Goal: Task Accomplishment & Management: Complete application form

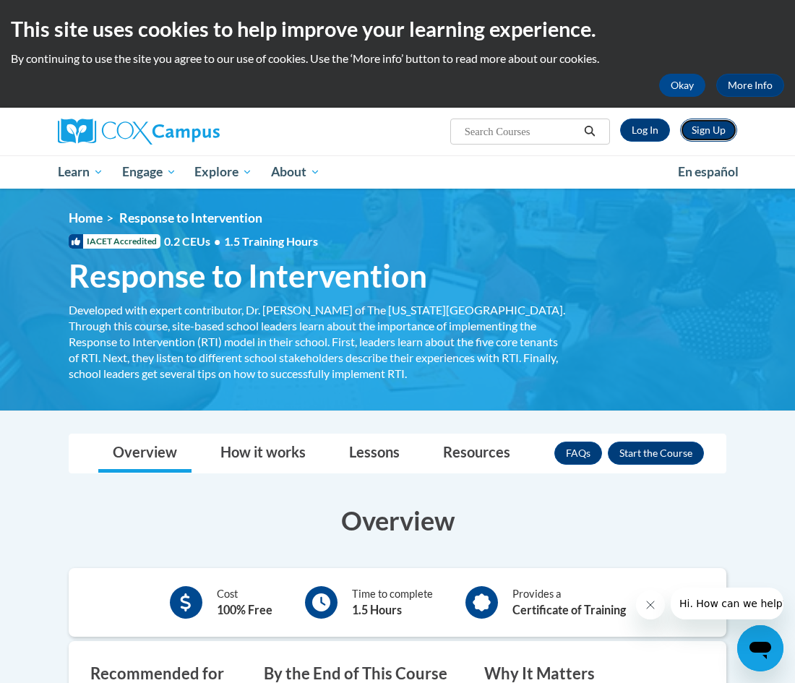
click at [700, 128] on link "Sign Up" at bounding box center [708, 129] width 57 height 23
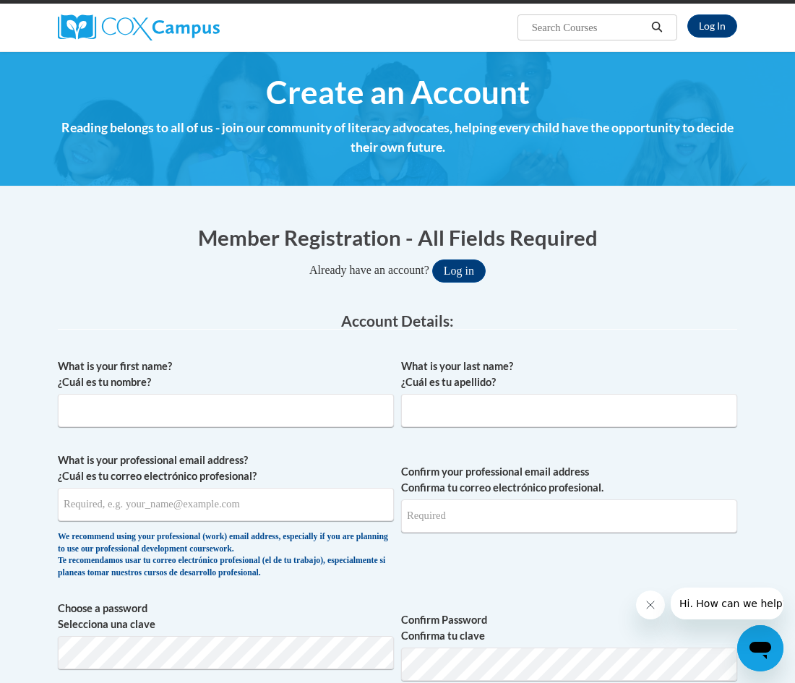
scroll to position [116, 0]
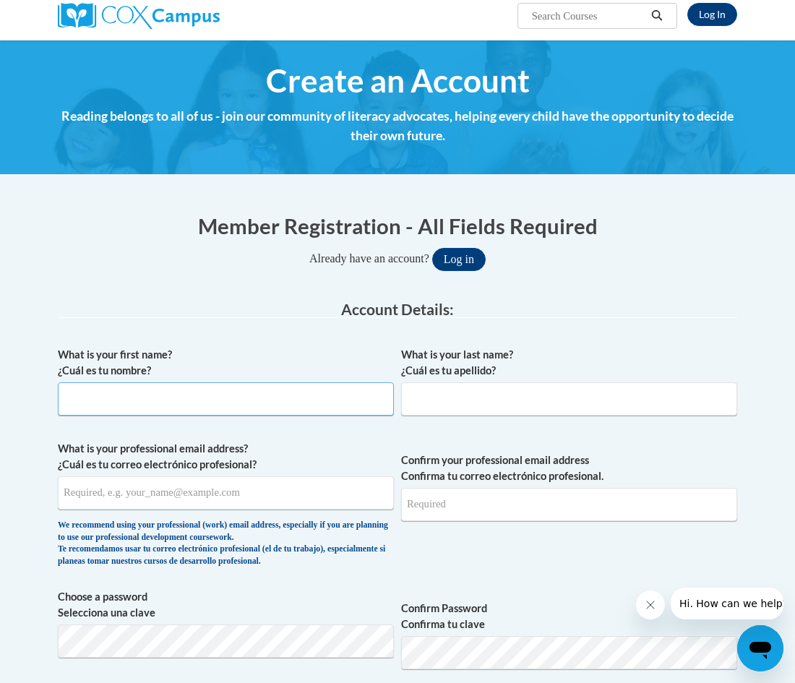
click at [293, 415] on input "What is your first name? ¿Cuál es tu nombre?" at bounding box center [226, 398] width 336 height 33
type input "Marian"
click at [473, 394] on input "What is your last name? ¿Cuál es tu apellido?" at bounding box center [569, 398] width 336 height 33
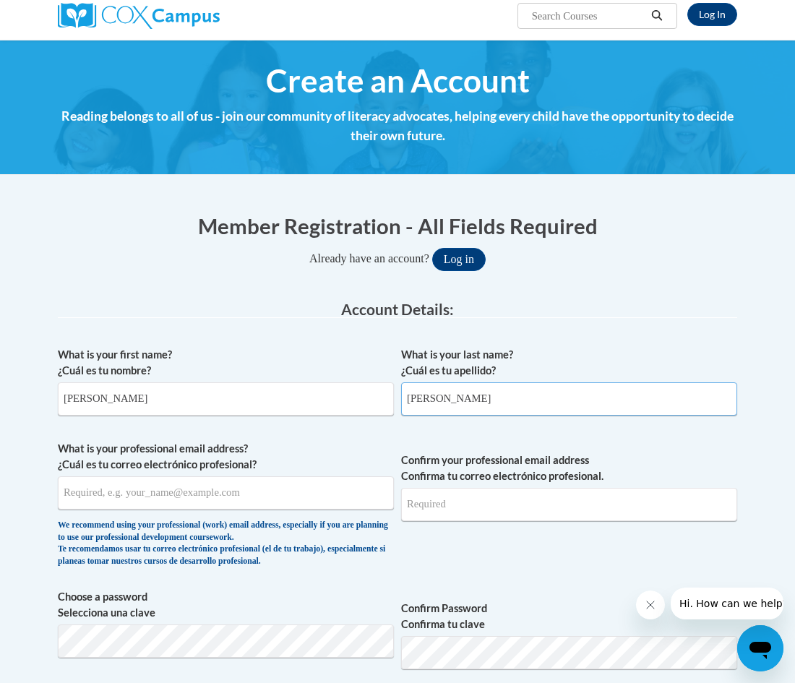
type input "Matson"
click at [176, 491] on input "What is your professional email address? ¿Cuál es tu correo electrónico profesi…" at bounding box center [226, 492] width 336 height 33
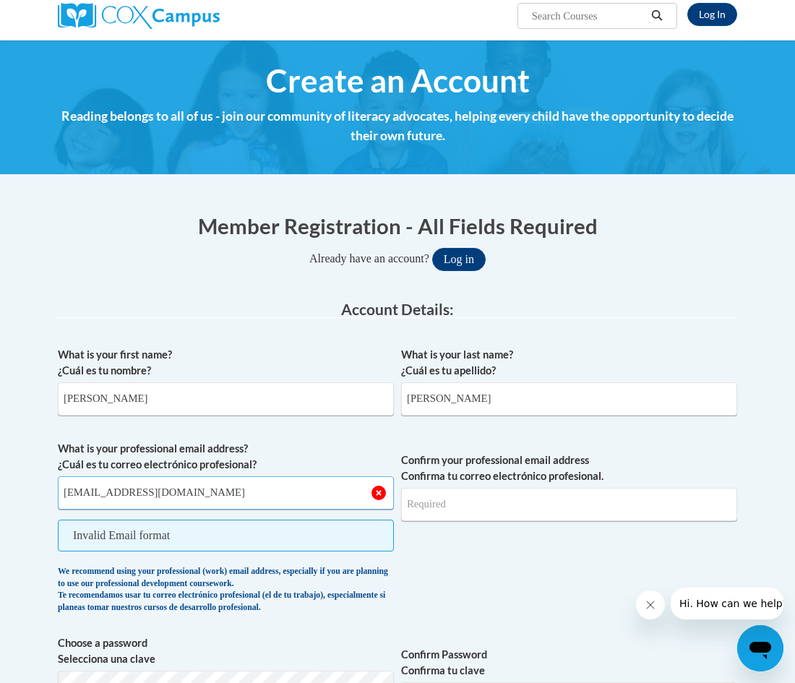
type input "mrmats6928@ung.edu"
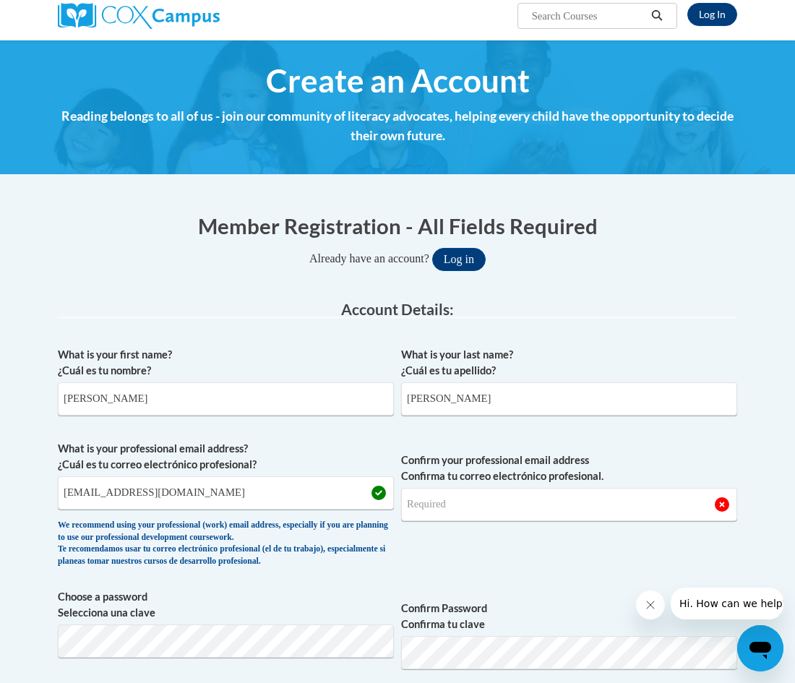
click at [200, 532] on div "We recommend using your professional (work) email address, especially if you ar…" at bounding box center [226, 543] width 336 height 48
click at [477, 502] on input "Confirm your professional email address Confirma tu correo electrónico profesio…" at bounding box center [569, 504] width 336 height 33
type input "mrmats6928@ung.edu"
click at [735, 467] on label "Confirm your professional email address Confirma tu correo electrónico profesio…" at bounding box center [569, 468] width 336 height 32
click at [735, 488] on input "mrmats6928@ung.edu" at bounding box center [569, 504] width 336 height 33
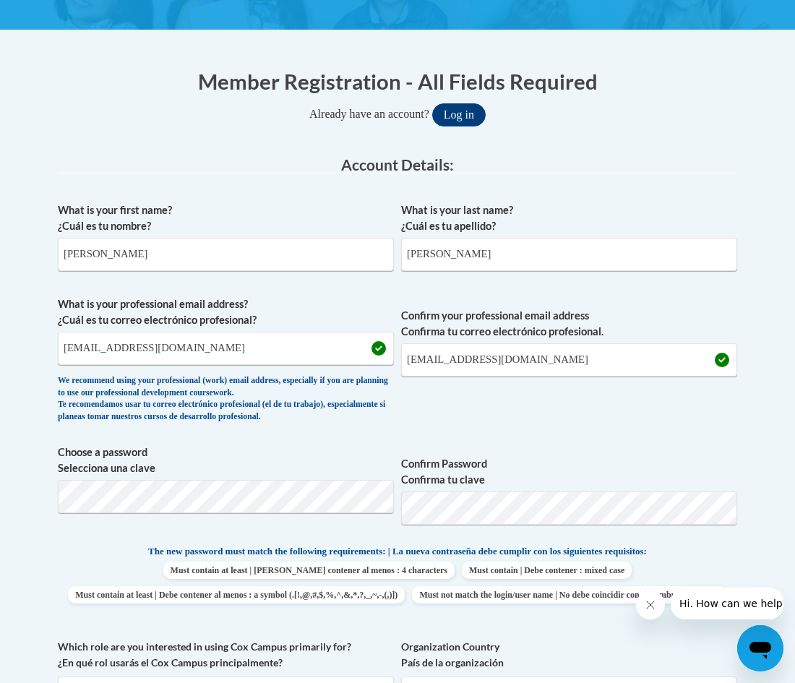
scroll to position [289, 0]
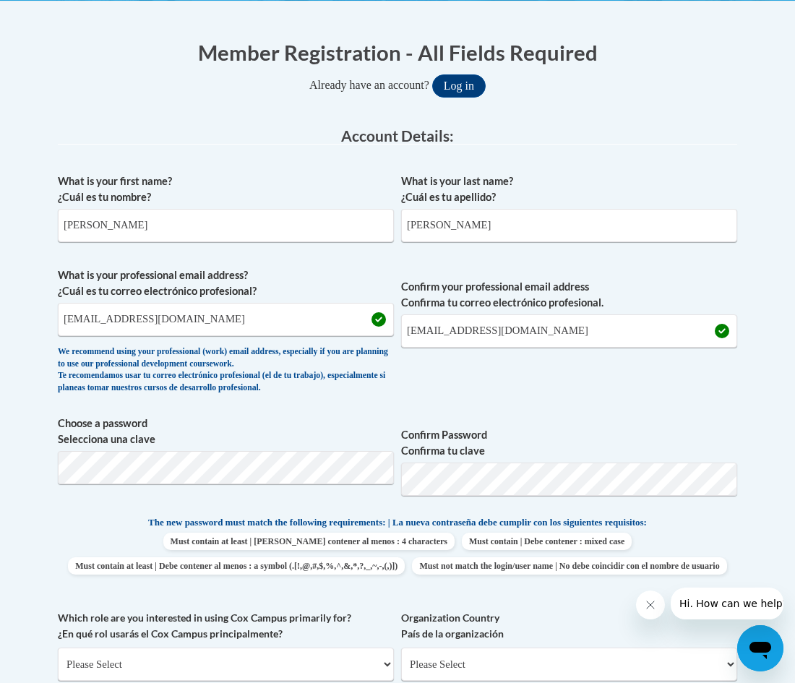
click at [564, 396] on span "Confirm your professional email address Confirma tu correo electrónico profesio…" at bounding box center [569, 334] width 336 height 134
click at [89, 574] on span "Must contain at least | Debe contener al menos : 4 characters Must contain | De…" at bounding box center [397, 553] width 679 height 42
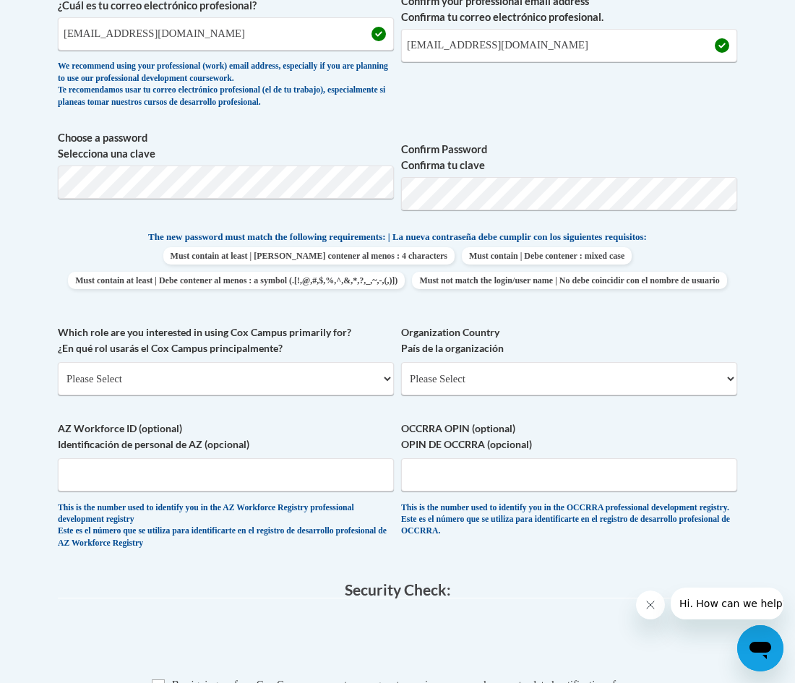
scroll to position [578, 0]
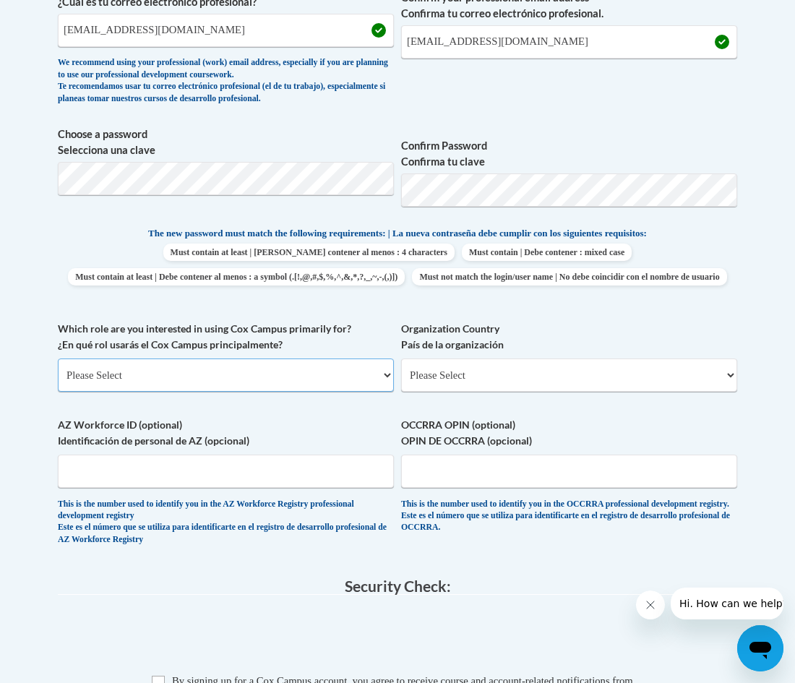
click at [183, 392] on select "Please Select College/University | Colegio/Universidad Community/Nonprofit Part…" at bounding box center [226, 374] width 336 height 33
select select "5a18ea06-2b54-4451-96f2-d152daf9eac5"
click at [58, 383] on select "Please Select College/University | Colegio/Universidad Community/Nonprofit Part…" at bounding box center [226, 374] width 336 height 33
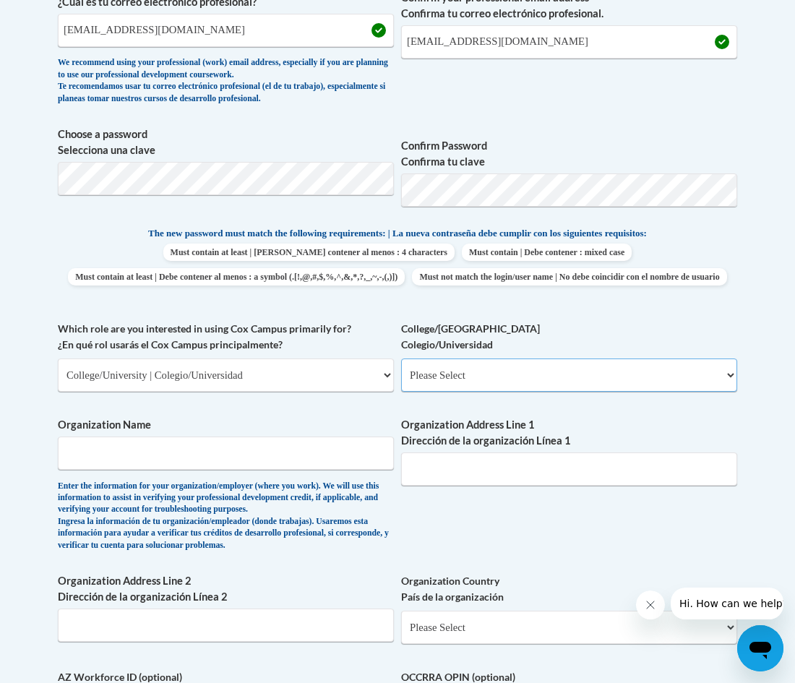
click at [431, 392] on select "Please Select College/University Staff | Empleado universitario College/Univers…" at bounding box center [569, 374] width 336 height 33
select select "99b32b07-cffc-426c-8bf6-0cd77760d84b"
click at [401, 383] on select "Please Select College/University Staff | Empleado universitario College/Univers…" at bounding box center [569, 374] width 336 height 33
click at [210, 470] on input "Organization Name" at bounding box center [226, 452] width 336 height 33
type input "University of North Georgia"
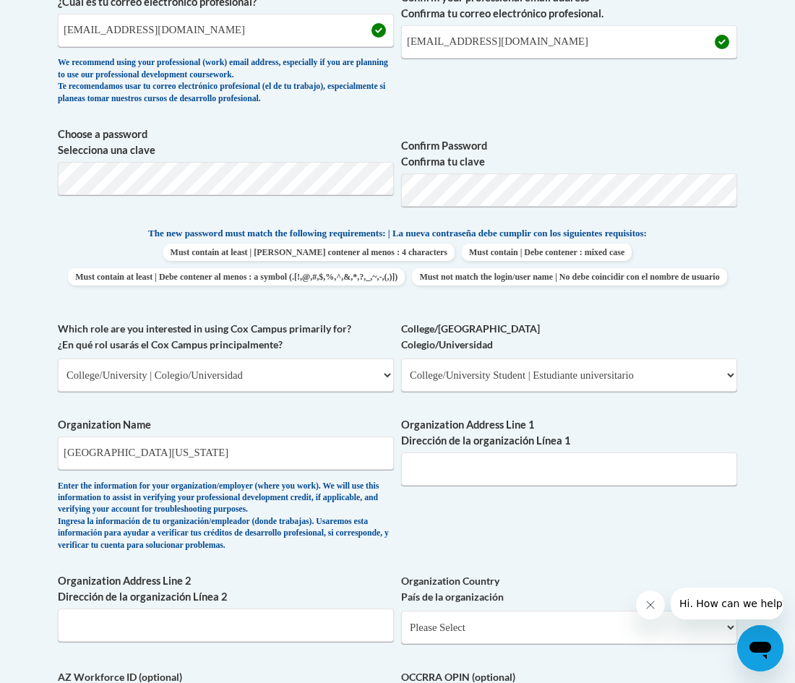
click at [33, 456] on body "This site uses cookies to help improve your learning experience. By continuing …" at bounding box center [397, 451] width 795 height 2058
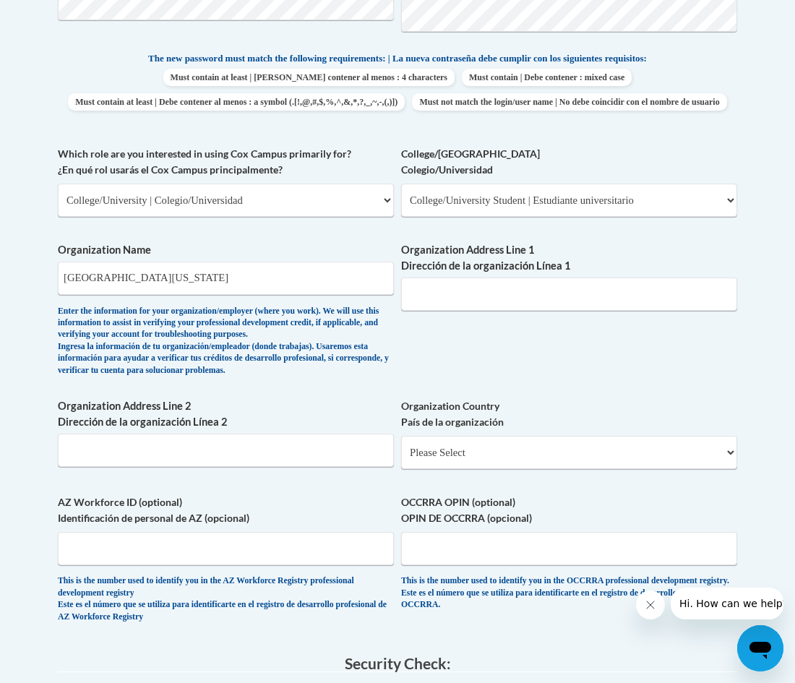
scroll to position [751, 0]
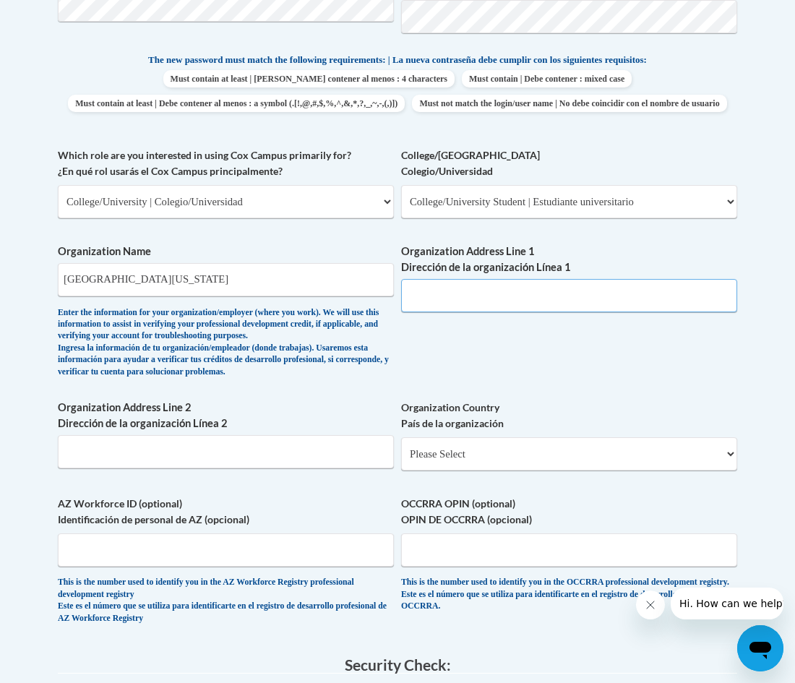
click at [439, 312] on input "Organization Address Line 1 Dirección de la organización Línea 1" at bounding box center [569, 295] width 336 height 33
paste input "3820 Mundy Mill Rd, Oakwood, GA 30566"
type input "3820 Mundy Mill Rd, Oakwood, GA 30566"
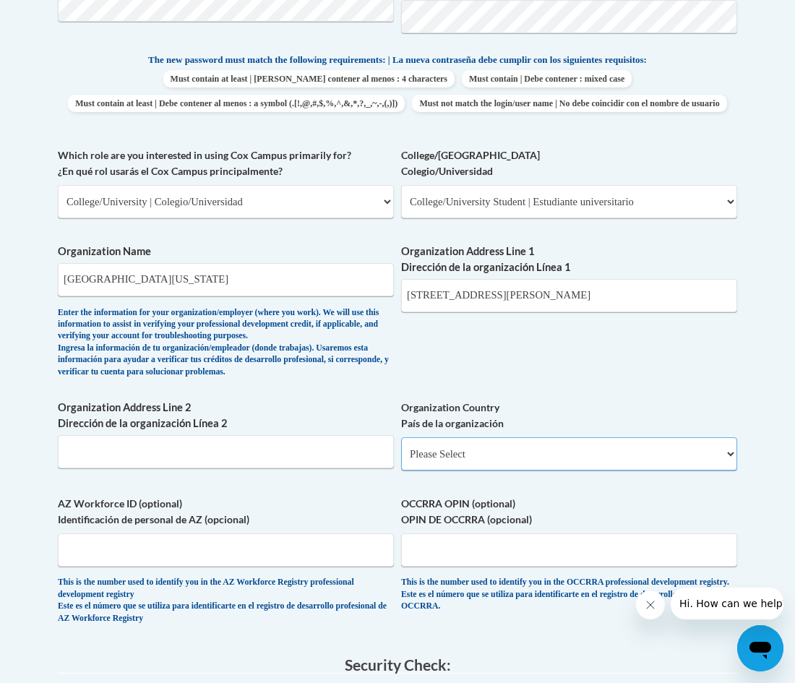
click at [442, 470] on select "Please Select United States | Estados Unidos Outside of the United States | Fue…" at bounding box center [569, 453] width 336 height 33
select select "ad49bcad-a171-4b2e-b99c-48b446064914"
click at [401, 462] on select "Please Select United States | Estados Unidos Outside of the United States | Fue…" at bounding box center [569, 453] width 336 height 33
select select
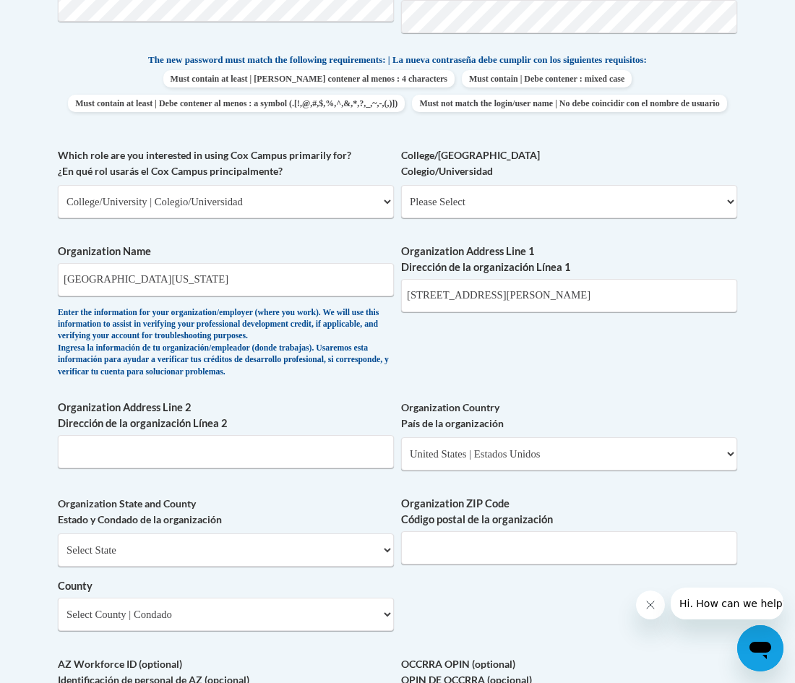
click at [372, 431] on label "Organization Address Line 2 Dirección de la organización Línea 2" at bounding box center [226, 415] width 336 height 32
click at [372, 441] on input "Organization Address Line 2 Dirección de la organización Línea 2" at bounding box center [226, 451] width 336 height 33
click at [37, 399] on body "This site uses cookies to help improve your learning experience. By continuing …" at bounding box center [397, 358] width 795 height 2218
click at [25, 473] on body "This site uses cookies to help improve your learning experience. By continuing …" at bounding box center [397, 358] width 795 height 2218
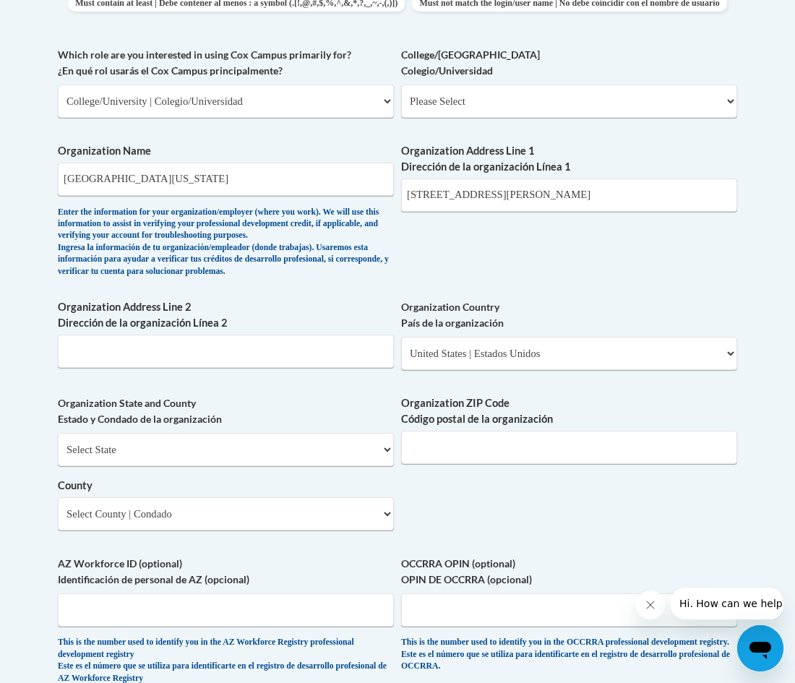
scroll to position [867, 0]
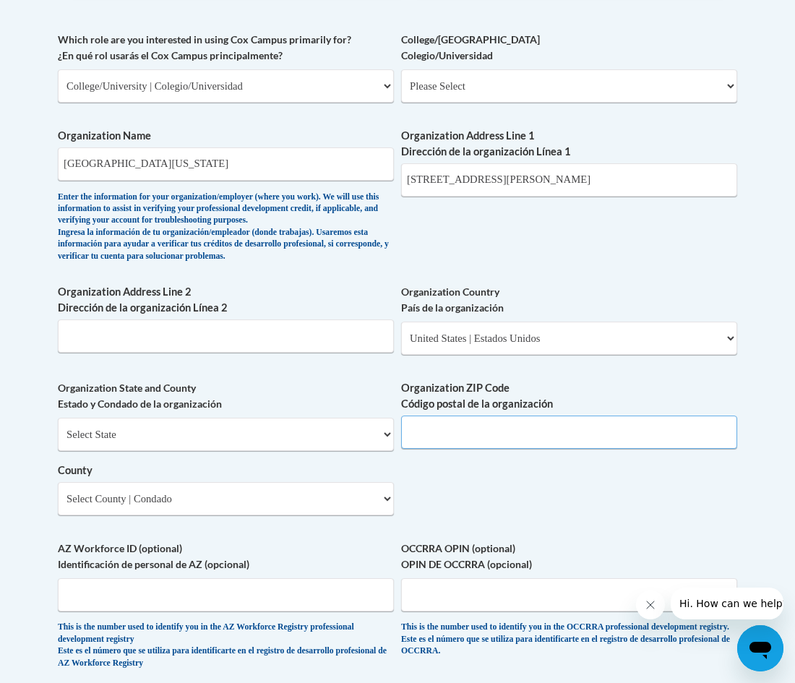
click at [431, 445] on input "Organization ZIP Code Código postal de la organización" at bounding box center [569, 431] width 336 height 33
type input "30566"
click at [254, 449] on select "Select State Alabama Alaska Arizona Arkansas California Colorado Connecticut De…" at bounding box center [226, 434] width 336 height 33
select select "Georgia"
click at [58, 441] on select "Select State Alabama Alaska Arizona Arkansas California Colorado Connecticut De…" at bounding box center [226, 434] width 336 height 33
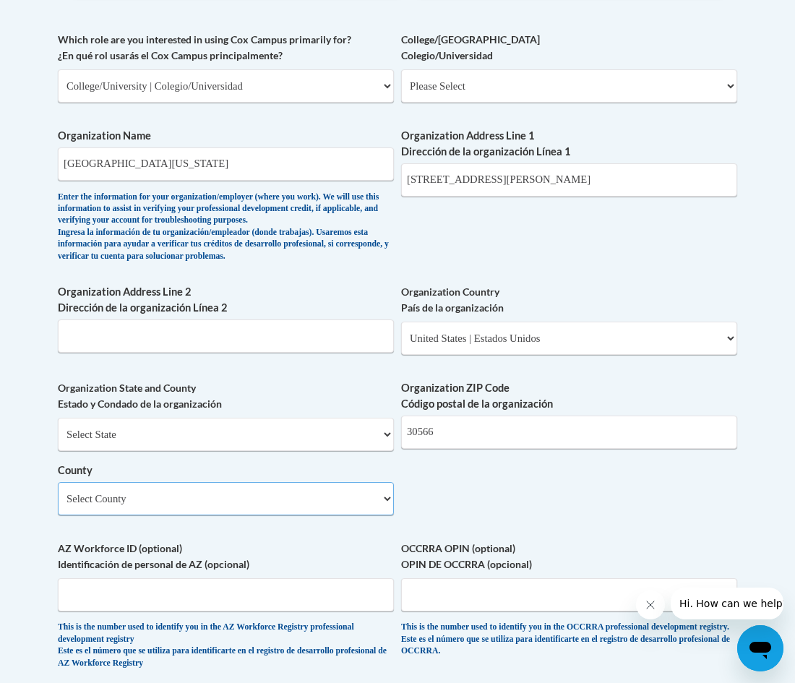
click at [113, 515] on select "Select County Appling Atkinson Bacon Baker Baldwin Banks Barrow Bartow Ben Hill…" at bounding box center [226, 498] width 336 height 33
select select "Hall"
click at [58, 506] on select "Select County Appling Atkinson Bacon Baker Baldwin Banks Barrow Bartow Ben Hill…" at bounding box center [226, 498] width 336 height 33
click at [35, 397] on body "This site uses cookies to help improve your learning experience. By continuing …" at bounding box center [397, 242] width 795 height 2218
click at [641, 196] on input "3820 Mundy Mill Rd, Oakwood, GA 30566" at bounding box center [569, 179] width 336 height 33
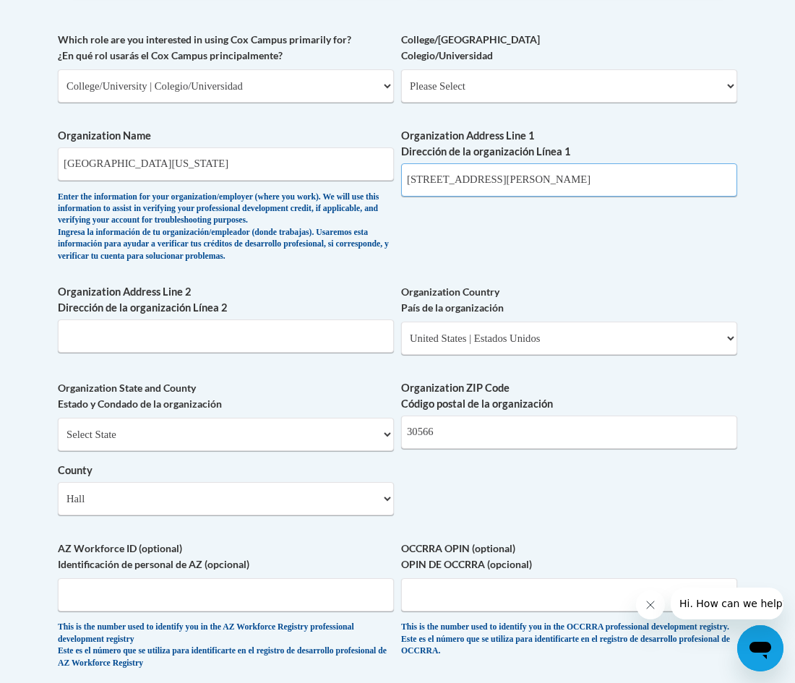
type input "3820 Mundy Mill Rd"
click at [540, 241] on div "What is your first name? ¿Cuál es tu nombre? Marian What is your last name? ¿Cu…" at bounding box center [397, 135] width 679 height 1095
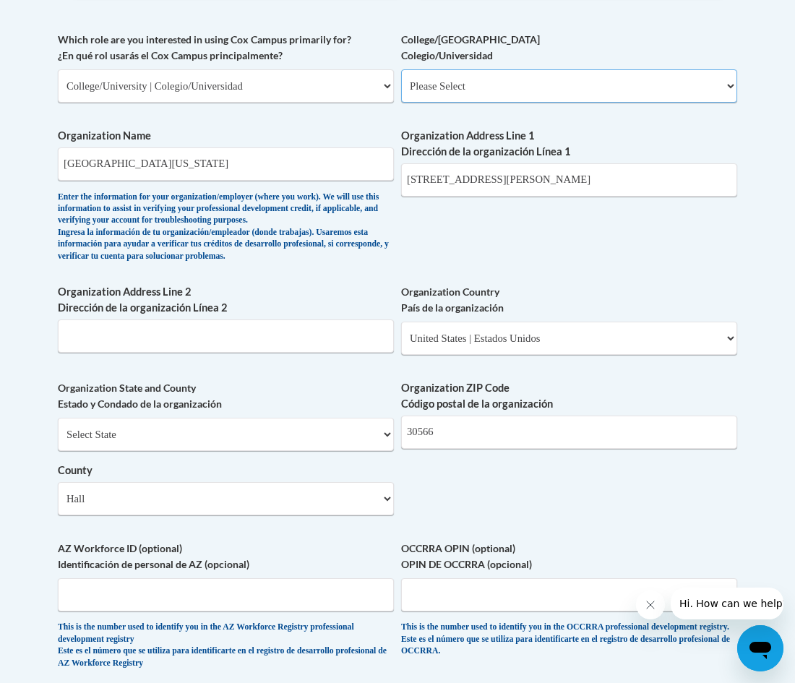
click at [442, 103] on select "Please Select College/University Staff | Empleado universitario College/Univers…" at bounding box center [569, 85] width 336 height 33
select select "99b32b07-cffc-426c-8bf6-0cd77760d84b"
click at [401, 94] on select "Please Select College/University Staff | Empleado universitario College/Univers…" at bounding box center [569, 85] width 336 height 33
select select "null"
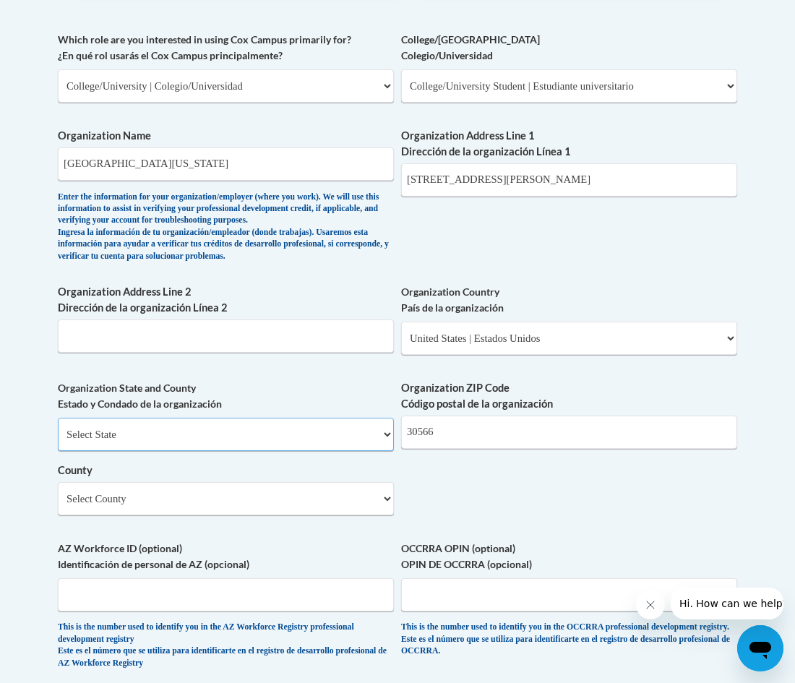
click at [144, 451] on select "Select State Alabama Alaska Arizona Arkansas California Colorado Connecticut De…" at bounding box center [226, 434] width 336 height 33
select select "Georgia"
click at [58, 441] on select "Select State Alabama Alaska Arizona Arkansas California Colorado Connecticut De…" at bounding box center [226, 434] width 336 height 33
click at [35, 360] on body "This site uses cookies to help improve your learning experience. By continuing …" at bounding box center [397, 242] width 795 height 2218
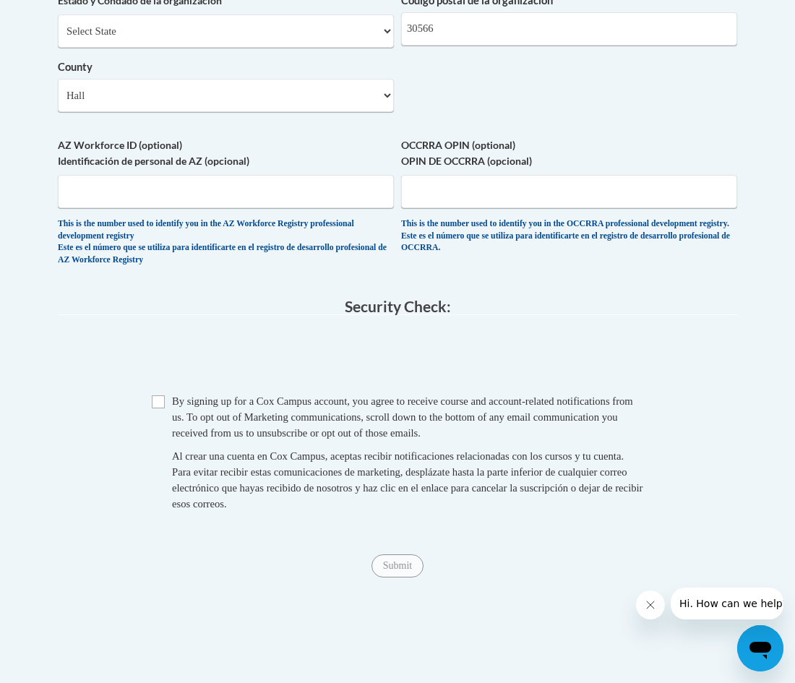
scroll to position [1271, 0]
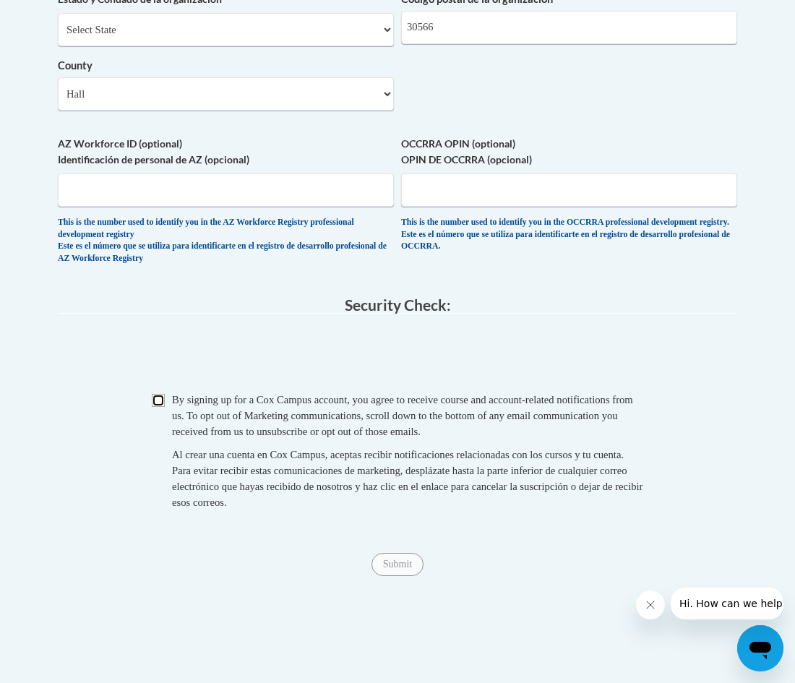
click at [157, 407] on input "Checkbox" at bounding box center [158, 400] width 13 height 13
checkbox input "true"
click at [398, 576] on input "Submit" at bounding box center [397, 564] width 52 height 23
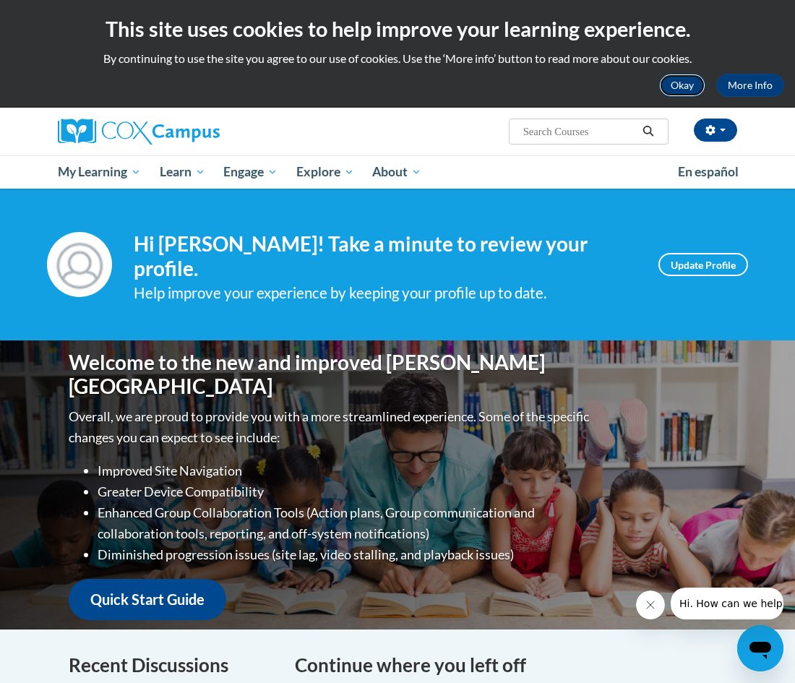
click at [691, 78] on button "Okay" at bounding box center [682, 85] width 46 height 23
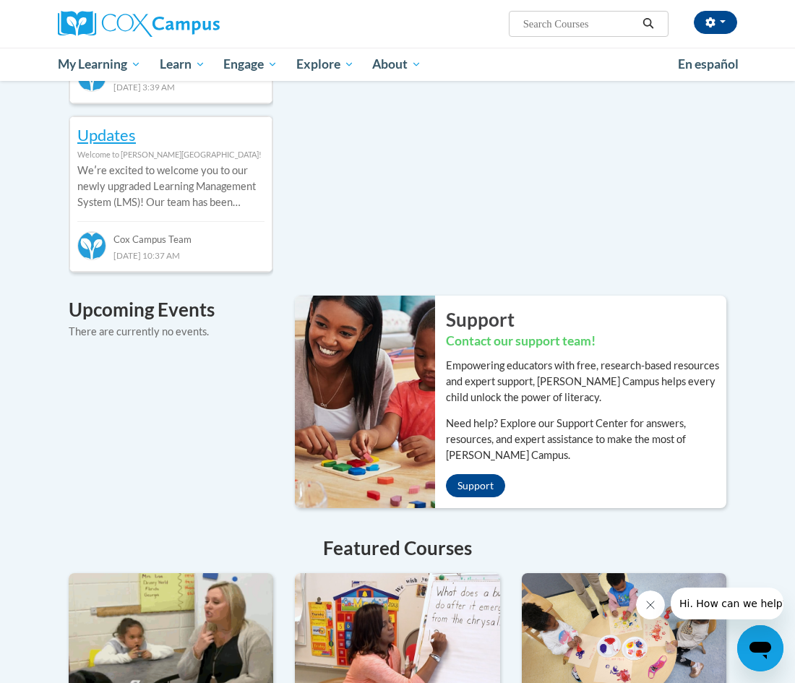
scroll to position [809, 0]
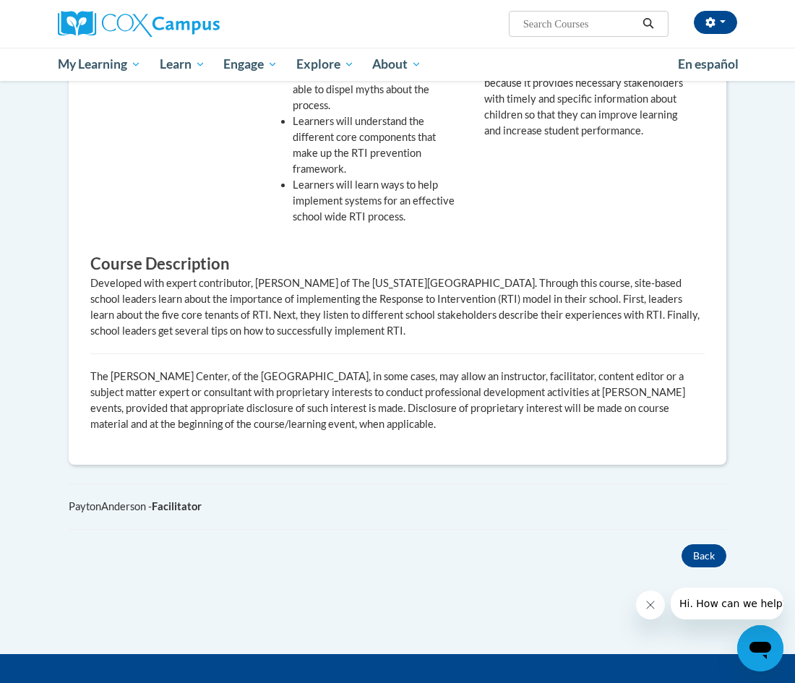
scroll to position [578, 0]
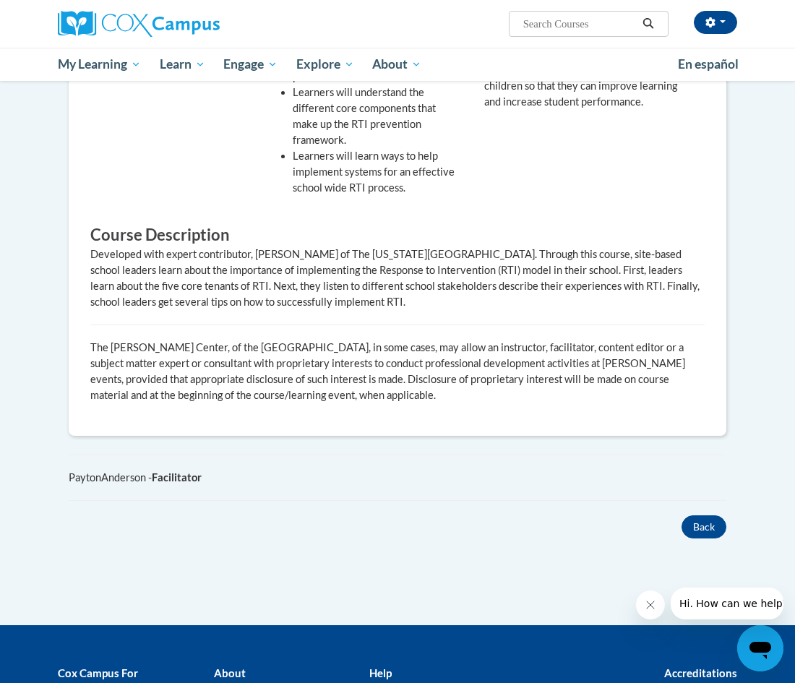
click at [483, 336] on div "Recommended for Site Based Elementary School Leaders By the End of This Course …" at bounding box center [397, 195] width 636 height 438
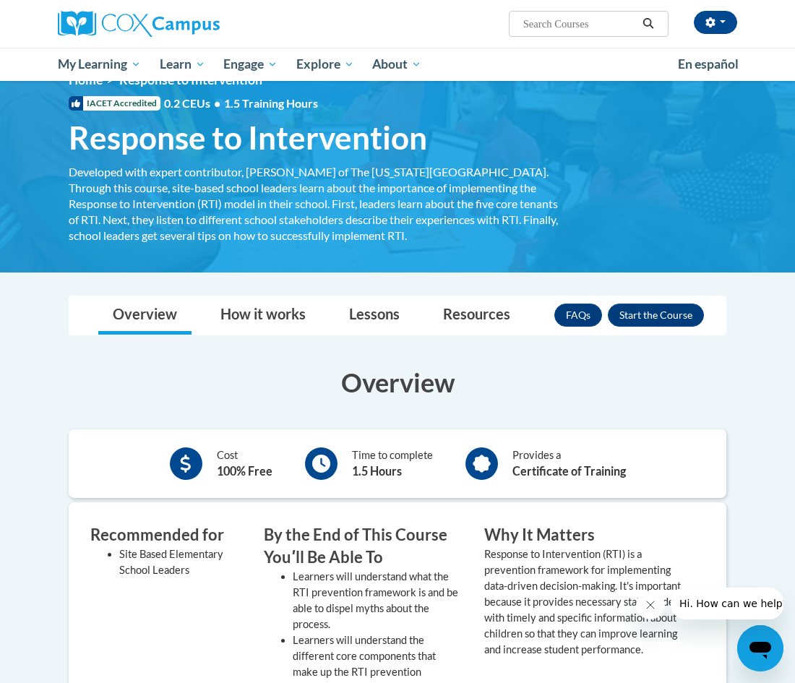
scroll to position [29, 0]
